Goal: Browse casually

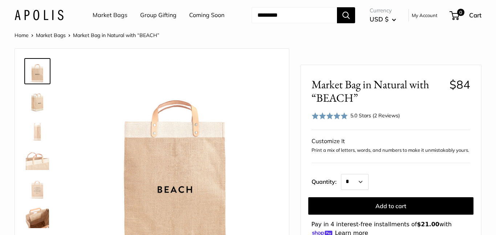
click at [366, 119] on div "5.0 Stars (2 Reviews)" at bounding box center [374, 115] width 49 height 8
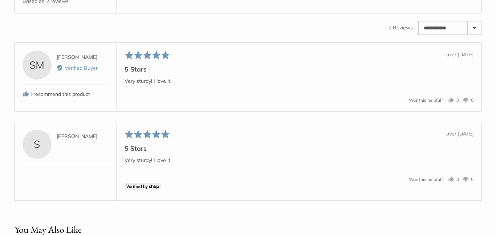
scroll to position [1113, 0]
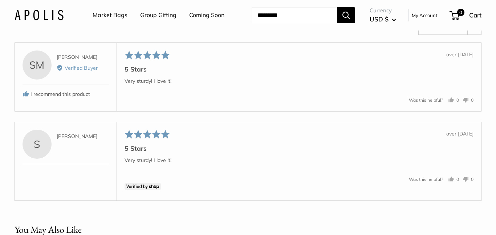
click at [106, 15] on link "Market Bags" at bounding box center [110, 15] width 35 height 11
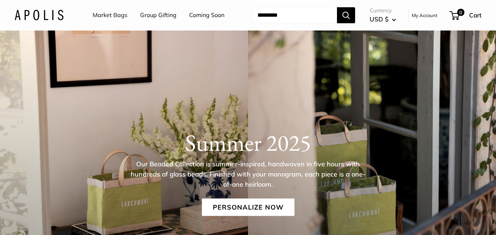
click at [150, 16] on link "Group Gifting" at bounding box center [158, 15] width 36 height 11
